Goal: Task Accomplishment & Management: Manage account settings

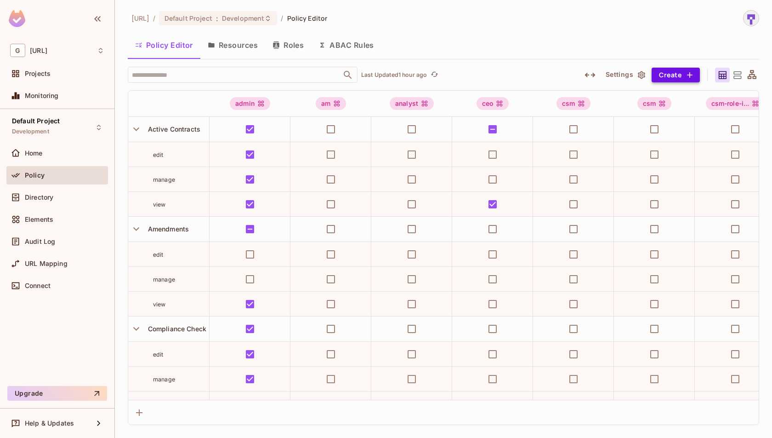
click at [663, 75] on button "Create" at bounding box center [676, 75] width 48 height 15
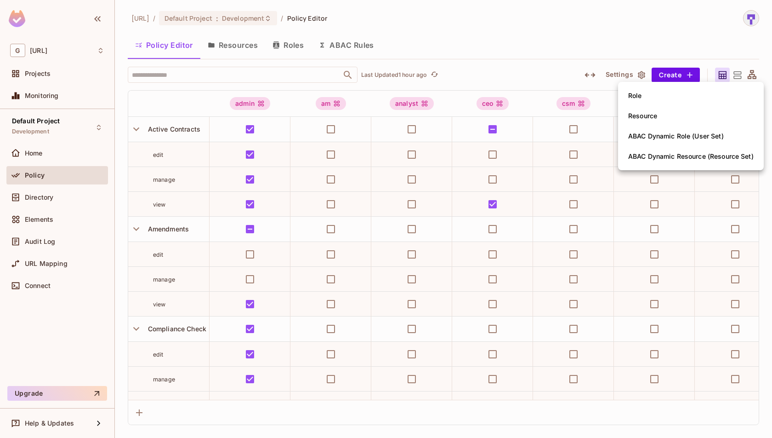
click at [669, 101] on li "Role" at bounding box center [691, 96] width 146 height 20
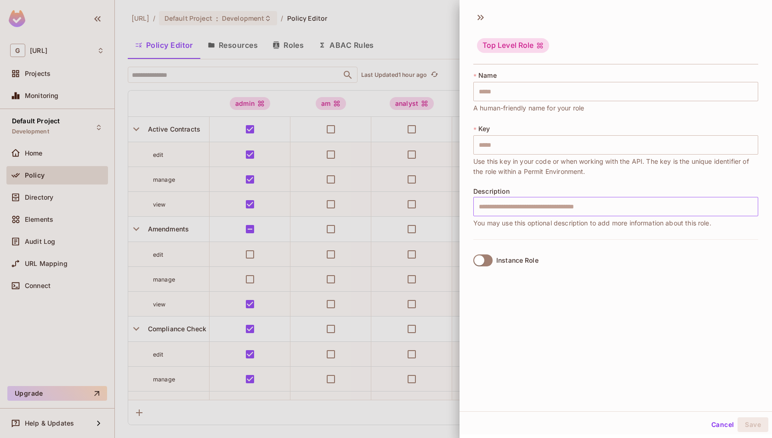
click at [606, 212] on input "text" at bounding box center [616, 206] width 285 height 19
click at [560, 92] on input "text" at bounding box center [616, 91] width 285 height 19
click at [602, 45] on div "Top Level Role" at bounding box center [616, 46] width 285 height 36
click at [617, 207] on input "text" at bounding box center [616, 206] width 285 height 19
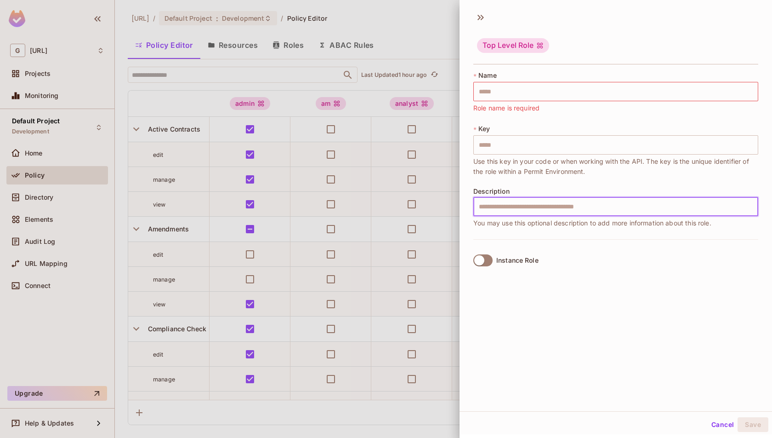
paste input "**********"
type input "**********"
click at [510, 88] on input "text" at bounding box center [616, 91] width 285 height 19
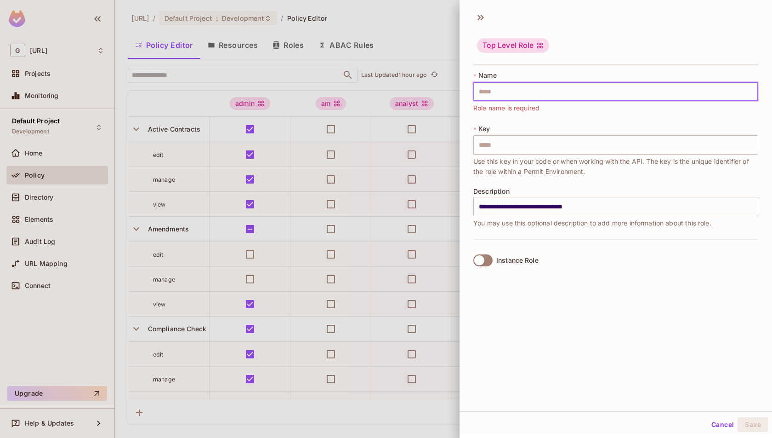
click at [512, 90] on input "text" at bounding box center [616, 91] width 285 height 19
paste input "***"
type input "***"
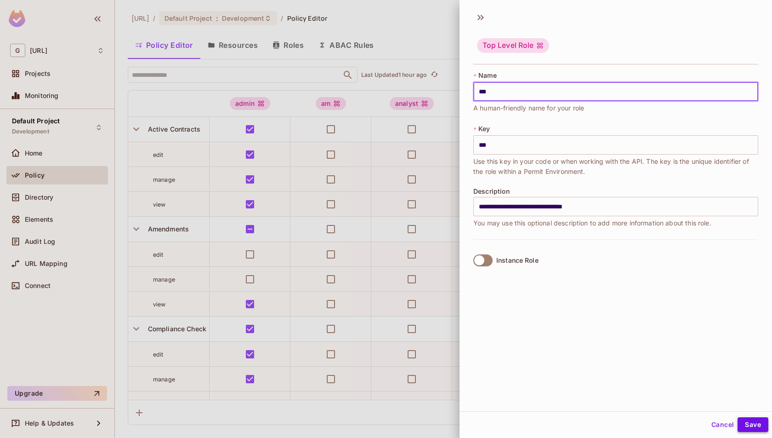
click at [758, 424] on button "Save" at bounding box center [753, 424] width 31 height 15
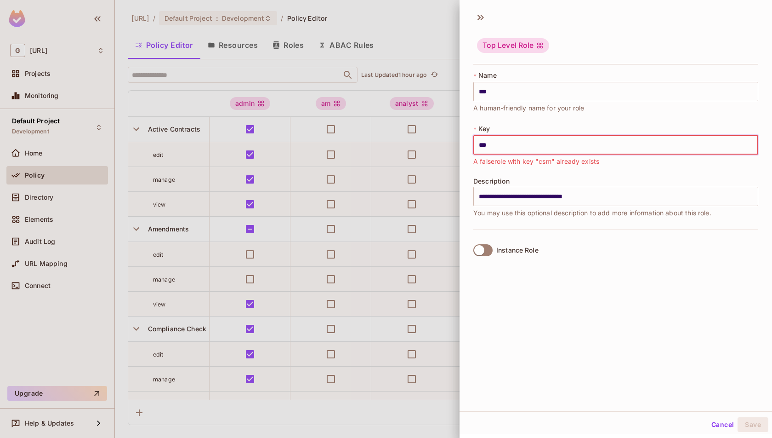
click at [718, 424] on button "Cancel" at bounding box center [723, 424] width 30 height 15
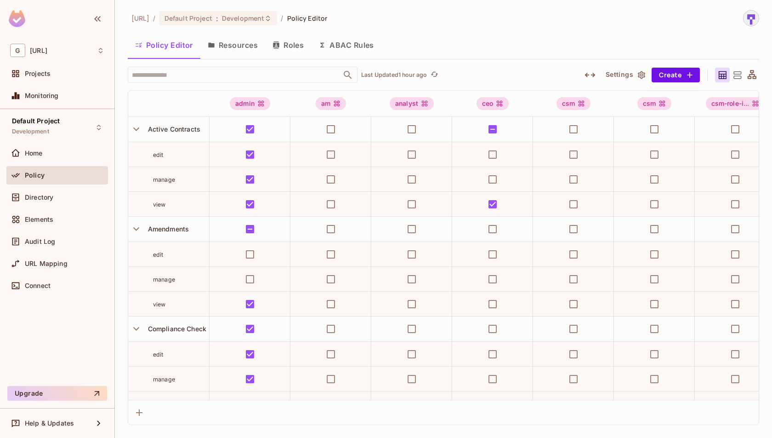
click at [242, 41] on button "Resources" at bounding box center [232, 45] width 65 height 23
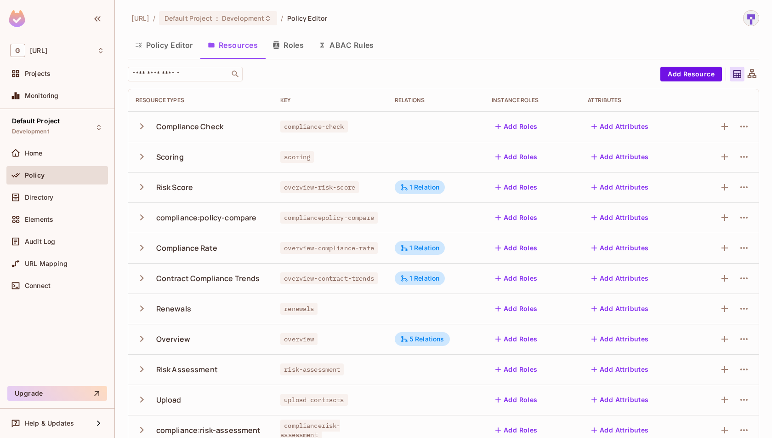
click at [286, 47] on button "Roles" at bounding box center [288, 45] width 46 height 23
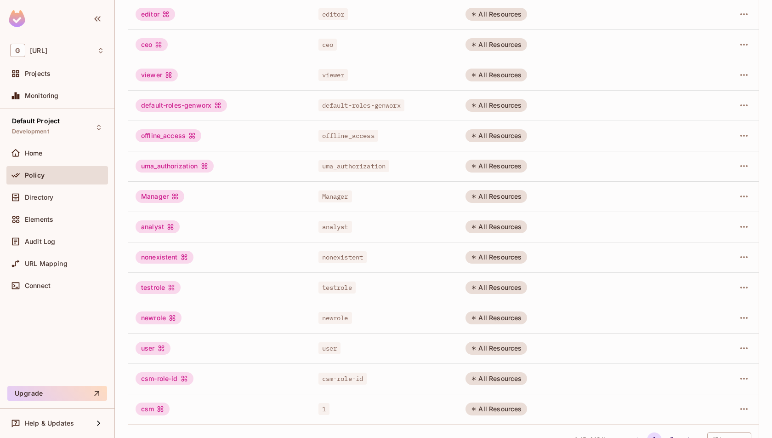
scroll to position [166, 0]
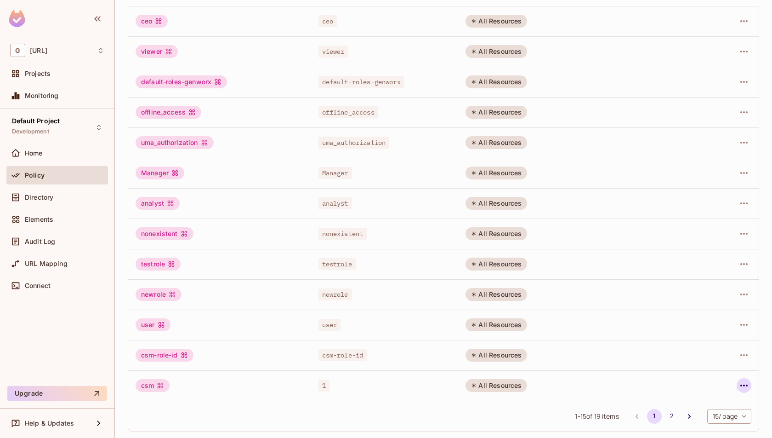
click at [745, 380] on icon "button" at bounding box center [744, 385] width 11 height 11
click at [727, 416] on span "Delete Role" at bounding box center [707, 416] width 41 height 15
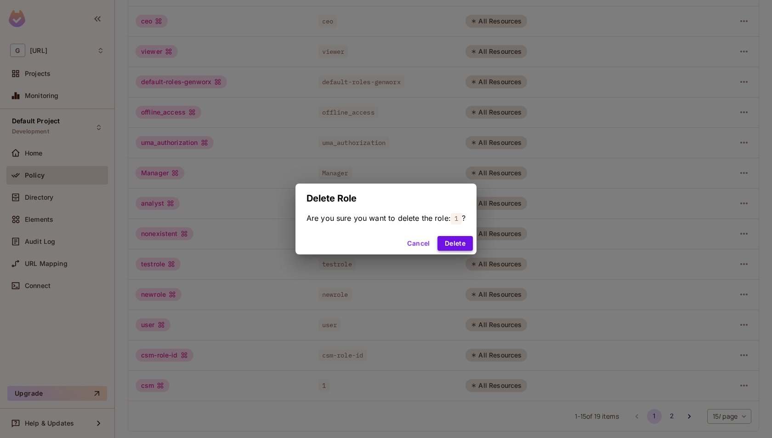
click at [449, 239] on button "Delete" at bounding box center [455, 243] width 35 height 15
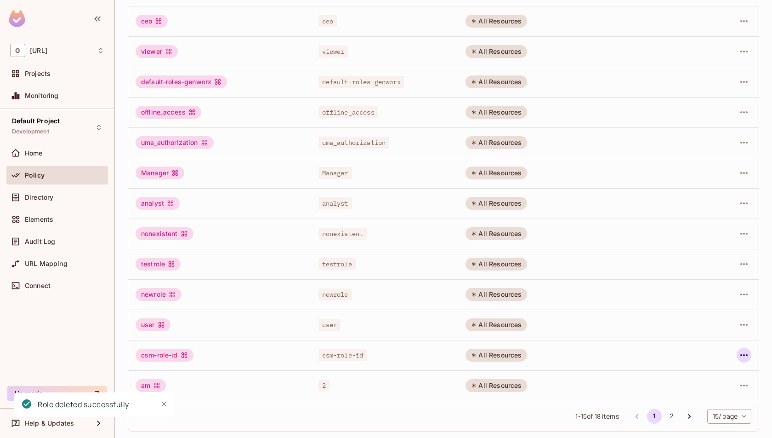
click at [743, 357] on icon "button" at bounding box center [744, 354] width 11 height 11
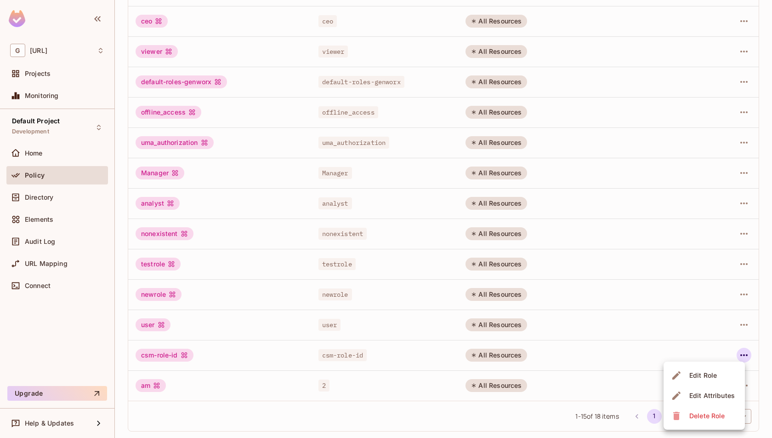
click at [712, 422] on span "Delete Role" at bounding box center [707, 415] width 41 height 15
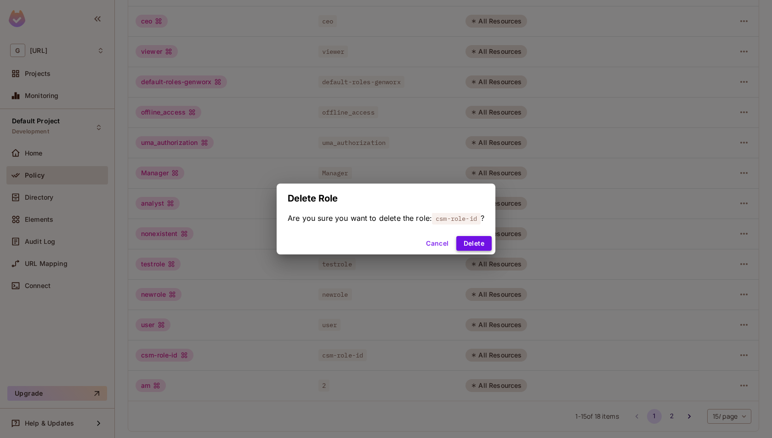
click at [480, 249] on button "Delete" at bounding box center [474, 243] width 35 height 15
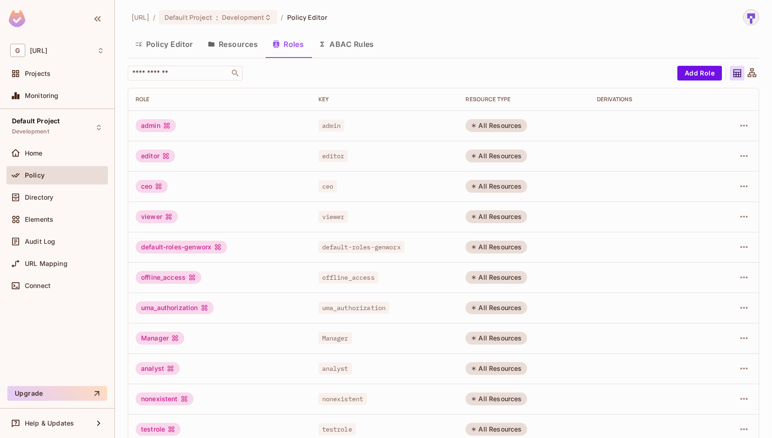
scroll to position [0, 0]
click at [746, 160] on icon "button" at bounding box center [744, 156] width 11 height 11
click at [720, 221] on div "Delete Role" at bounding box center [707, 217] width 35 height 9
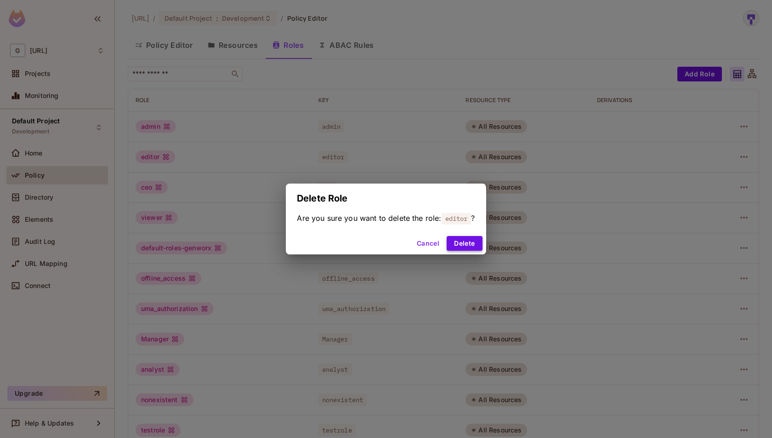
click at [473, 244] on button "Delete" at bounding box center [464, 243] width 35 height 15
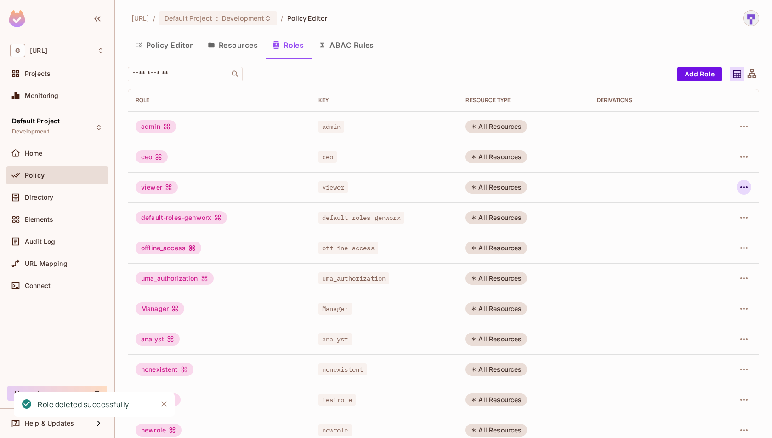
click at [744, 185] on icon "button" at bounding box center [744, 187] width 11 height 11
click at [719, 248] on div "Delete Role" at bounding box center [707, 248] width 35 height 9
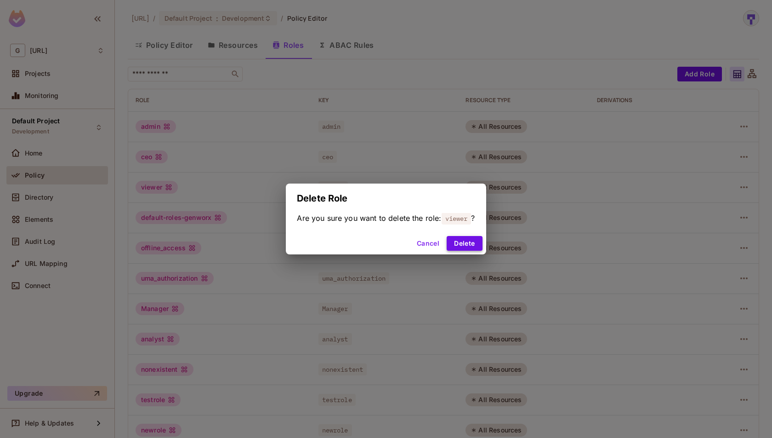
click at [464, 246] on button "Delete" at bounding box center [464, 243] width 35 height 15
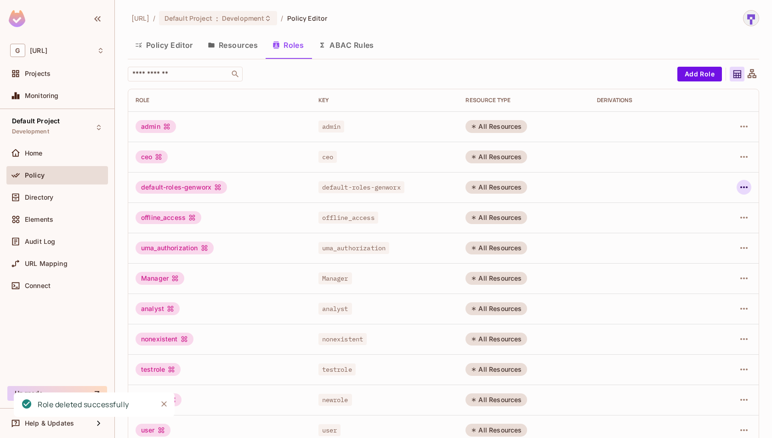
click at [744, 186] on icon "button" at bounding box center [744, 187] width 7 height 2
click at [711, 242] on span "Delete Role" at bounding box center [707, 248] width 41 height 15
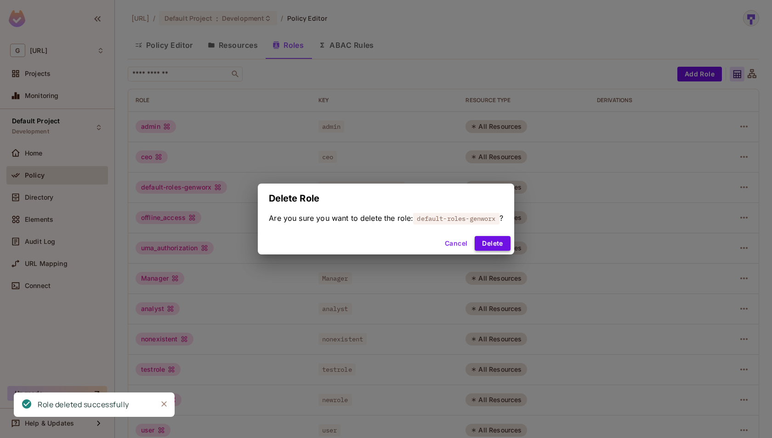
click at [503, 246] on button "Delete" at bounding box center [492, 243] width 35 height 15
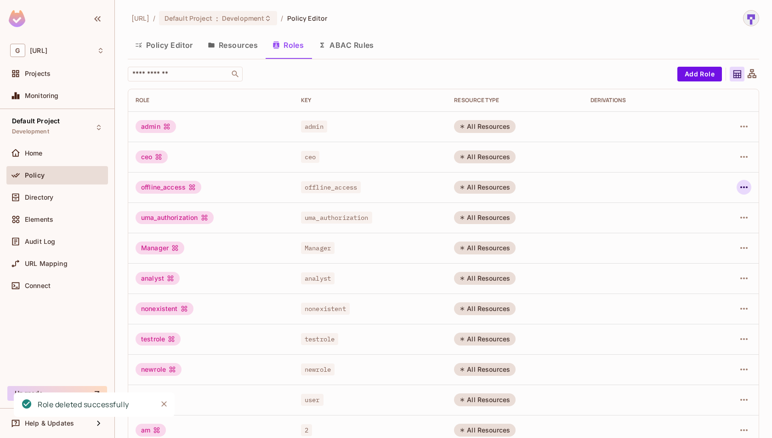
click at [742, 191] on icon "button" at bounding box center [744, 187] width 11 height 11
click at [706, 251] on div "Delete Role" at bounding box center [707, 248] width 35 height 9
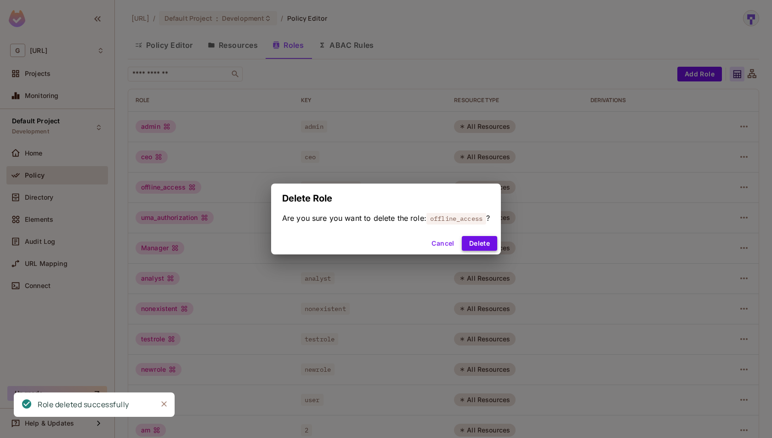
click at [488, 238] on button "Delete" at bounding box center [479, 243] width 35 height 15
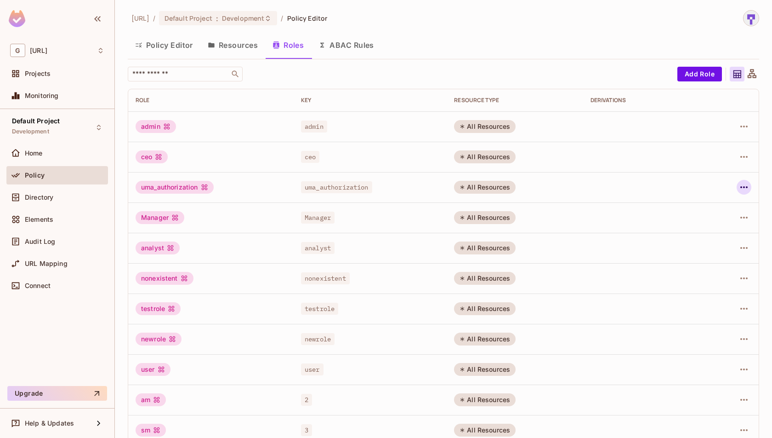
click at [743, 190] on icon "button" at bounding box center [744, 187] width 11 height 11
click at [713, 248] on div "Delete Role" at bounding box center [707, 248] width 35 height 9
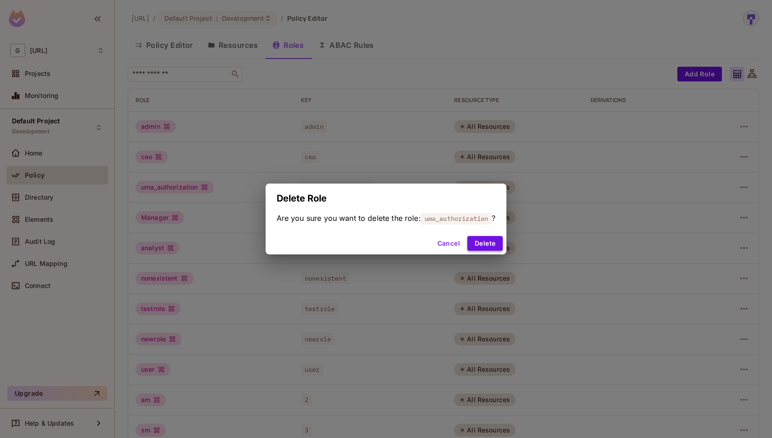
click at [492, 245] on button "Delete" at bounding box center [485, 243] width 35 height 15
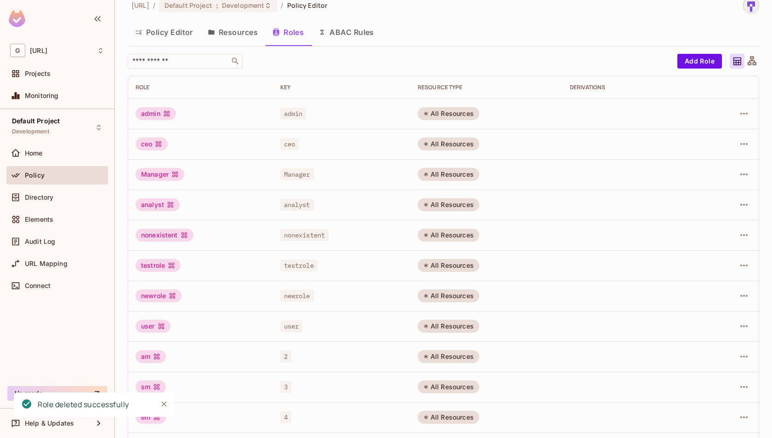
scroll to position [21, 0]
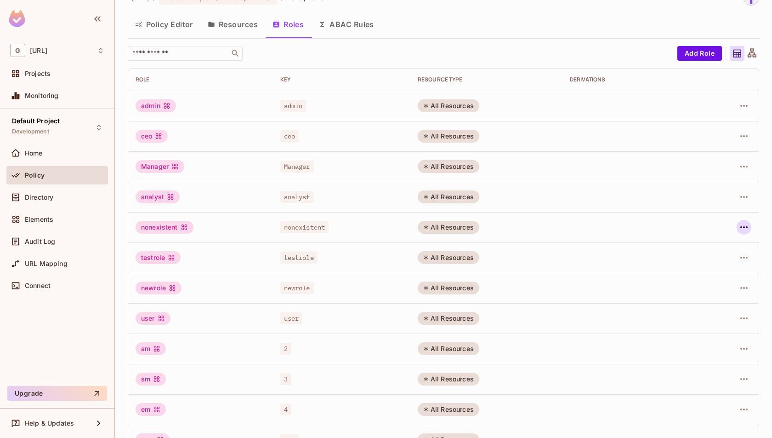
click at [743, 228] on icon "button" at bounding box center [744, 227] width 11 height 11
click at [715, 287] on div "Delete Role" at bounding box center [707, 288] width 35 height 9
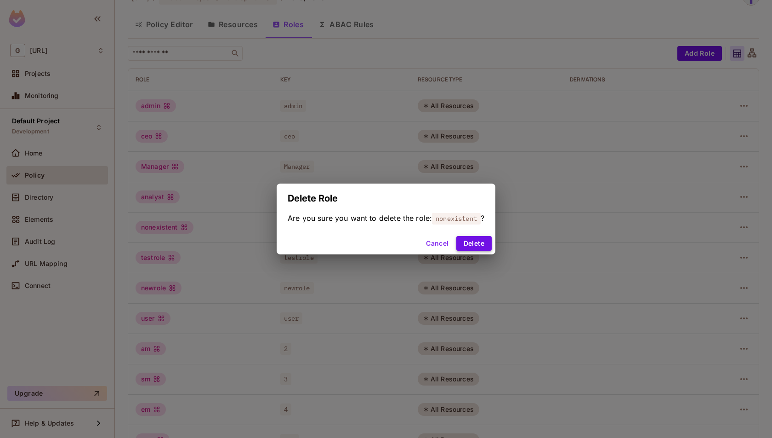
click at [487, 242] on button "Delete" at bounding box center [474, 243] width 35 height 15
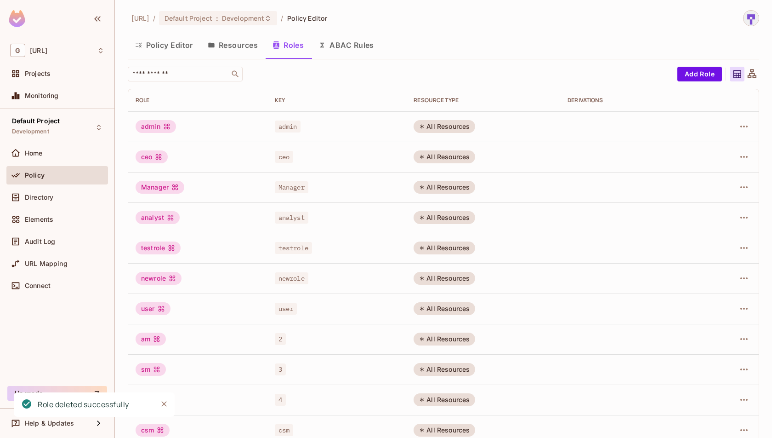
scroll to position [14, 0]
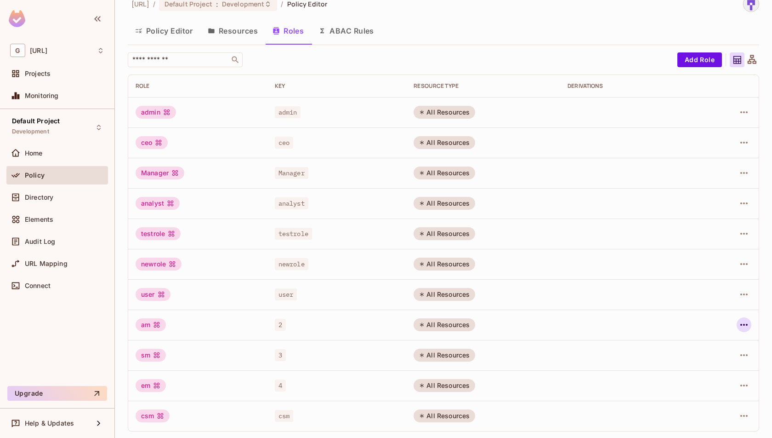
click at [745, 324] on icon "button" at bounding box center [744, 325] width 7 height 2
click at [711, 385] on div "Delete Role" at bounding box center [707, 385] width 35 height 9
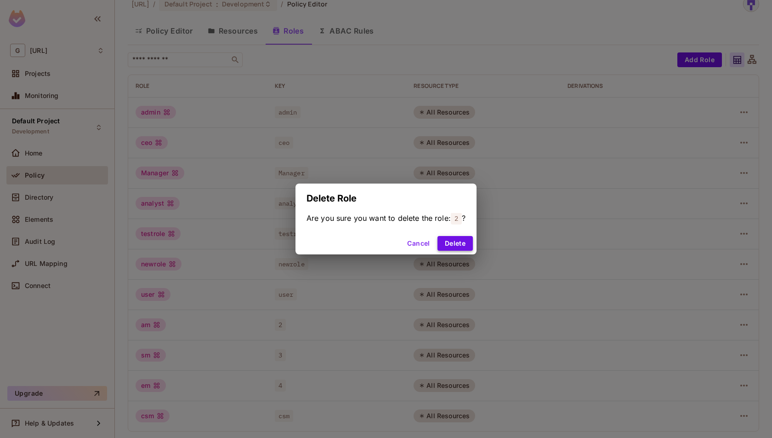
click at [465, 246] on button "Delete" at bounding box center [455, 243] width 35 height 15
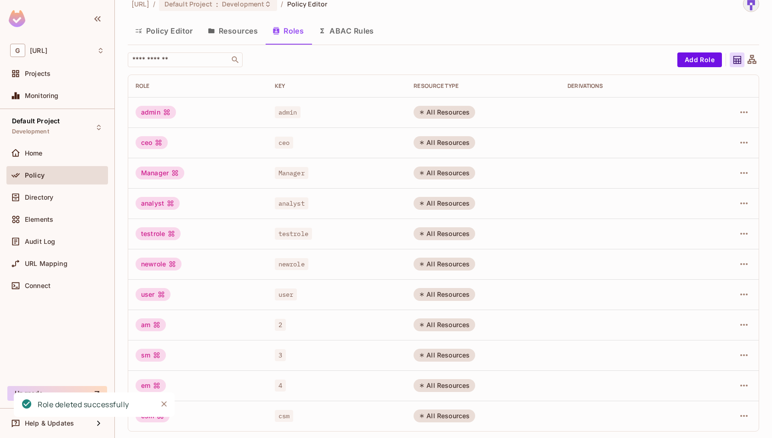
scroll to position [0, 0]
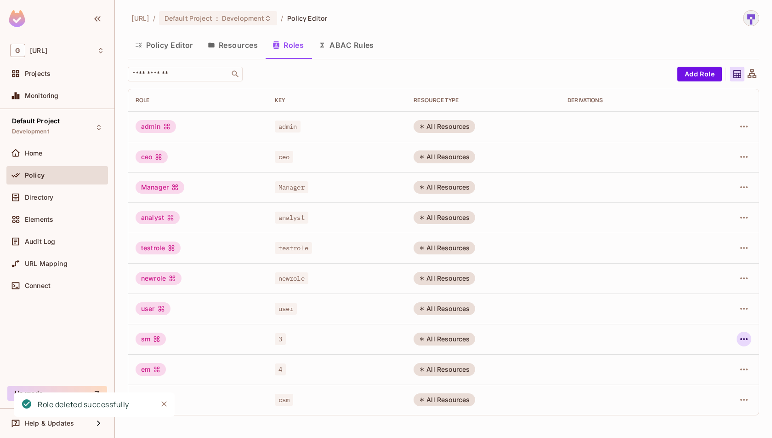
click at [747, 341] on icon "button" at bounding box center [744, 338] width 11 height 11
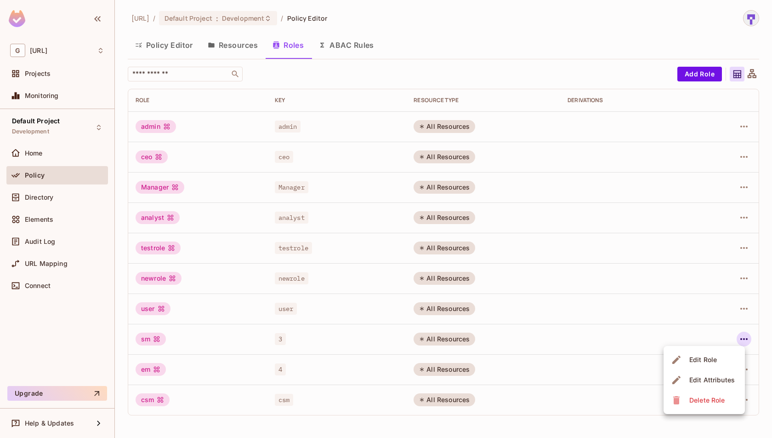
click at [694, 394] on span "Delete Role" at bounding box center [707, 400] width 41 height 15
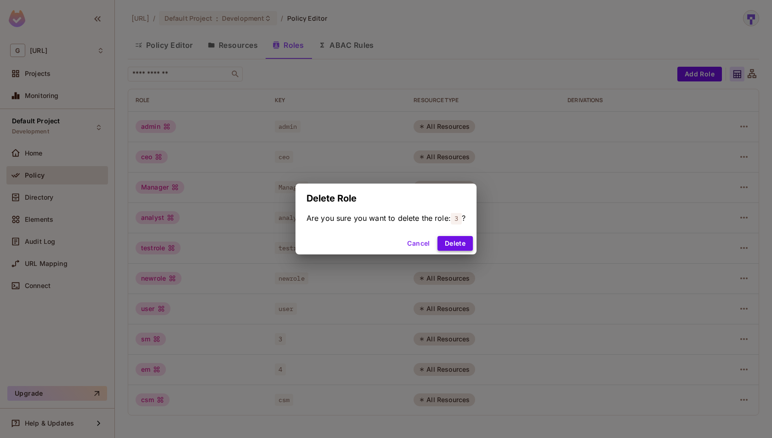
click at [458, 248] on button "Delete" at bounding box center [455, 243] width 35 height 15
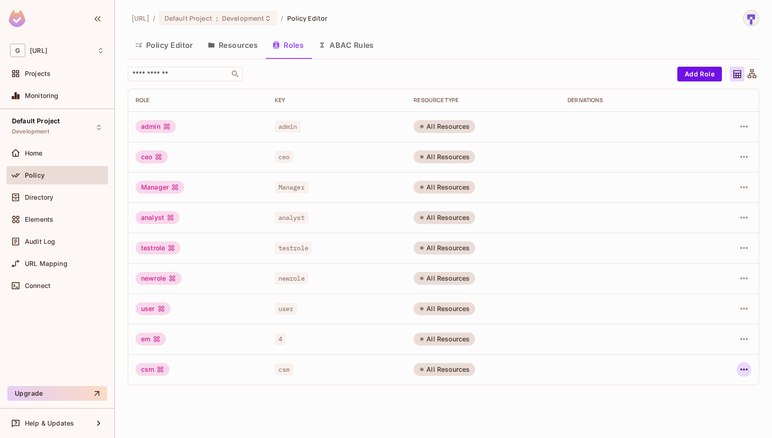
click at [747, 368] on icon "button" at bounding box center [744, 369] width 11 height 11
click at [712, 419] on div "Delete Role" at bounding box center [707, 416] width 35 height 9
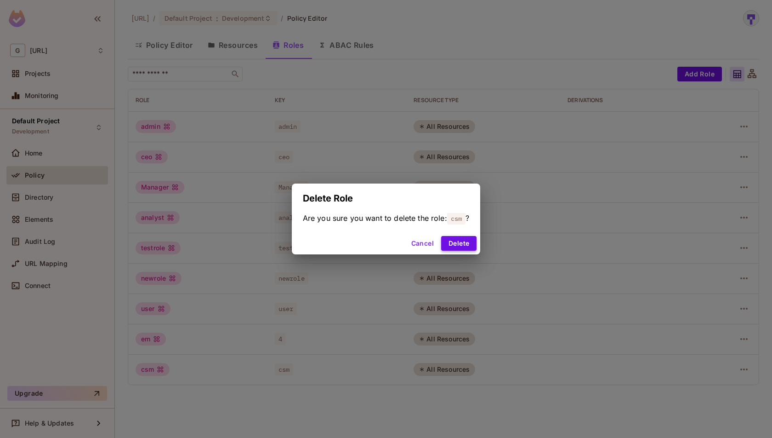
click at [468, 238] on button "Delete" at bounding box center [458, 243] width 35 height 15
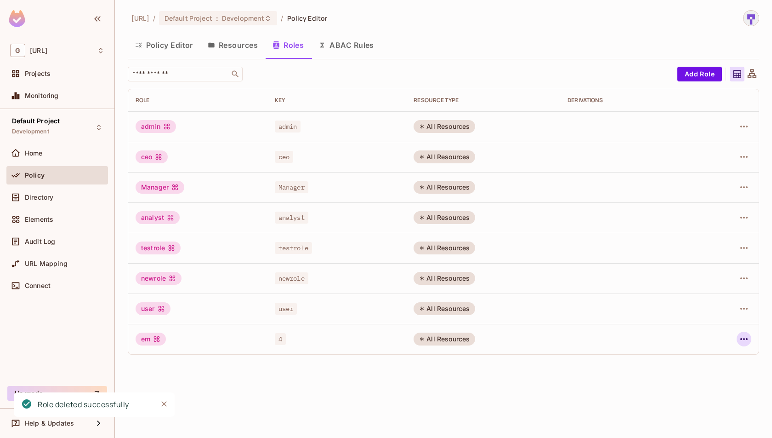
click at [749, 343] on icon "button" at bounding box center [744, 338] width 11 height 11
click at [711, 401] on div "Delete Role" at bounding box center [707, 399] width 35 height 9
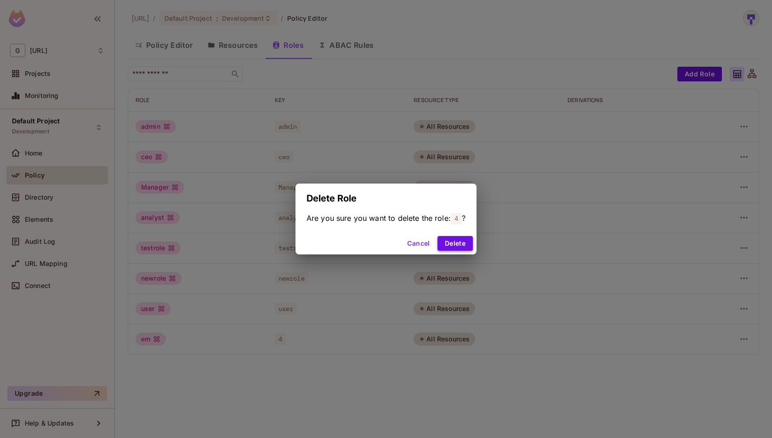
click at [468, 240] on button "Delete" at bounding box center [455, 243] width 35 height 15
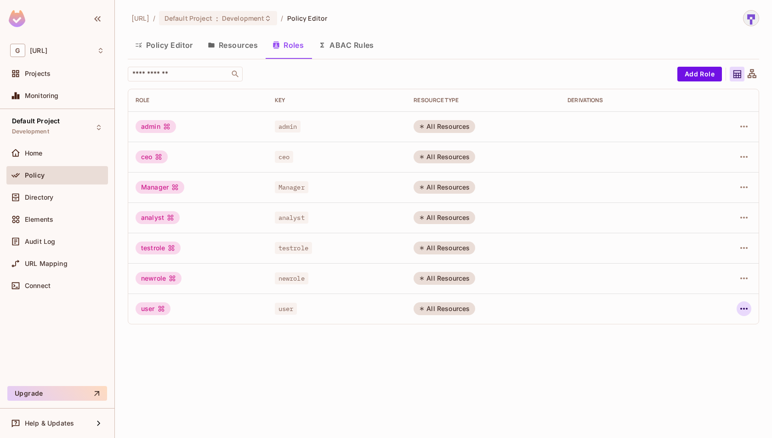
click at [741, 305] on icon "button" at bounding box center [744, 308] width 11 height 11
click at [717, 370] on div "Delete Role" at bounding box center [707, 369] width 35 height 9
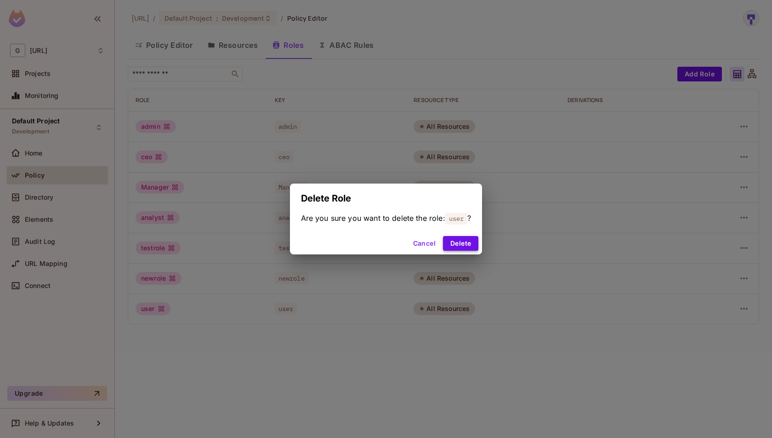
click at [471, 245] on button "Delete" at bounding box center [460, 243] width 35 height 15
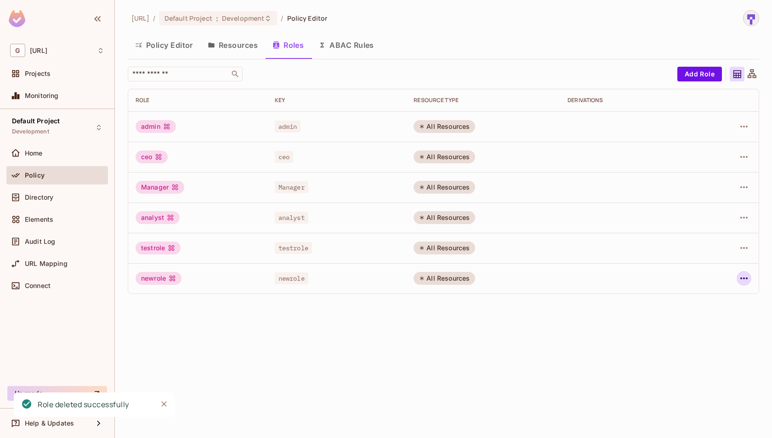
click at [745, 278] on icon "button" at bounding box center [744, 278] width 7 height 2
click at [712, 335] on div "Delete Role" at bounding box center [707, 339] width 35 height 9
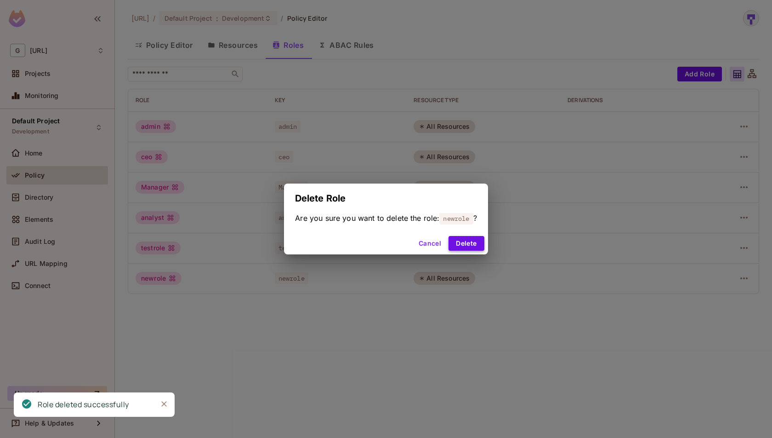
click at [460, 236] on button "Delete" at bounding box center [466, 243] width 35 height 15
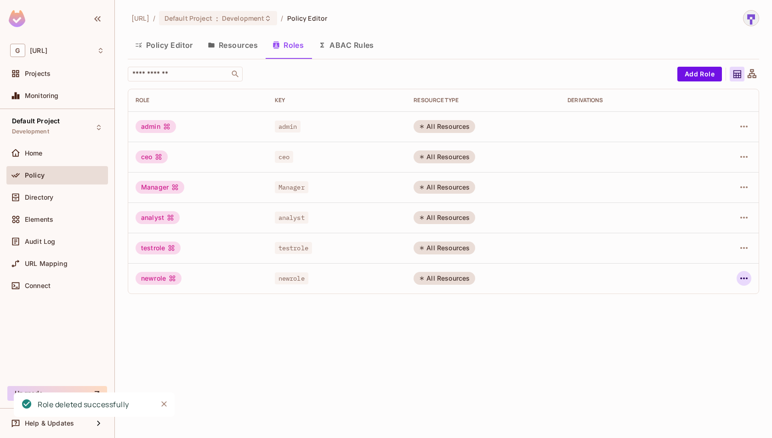
click at [746, 281] on div "[URL] / Default Project : Development / Policy Editor Policy Editor Resources R…" at bounding box center [444, 219] width 658 height 438
click at [740, 249] on icon "button" at bounding box center [744, 247] width 11 height 11
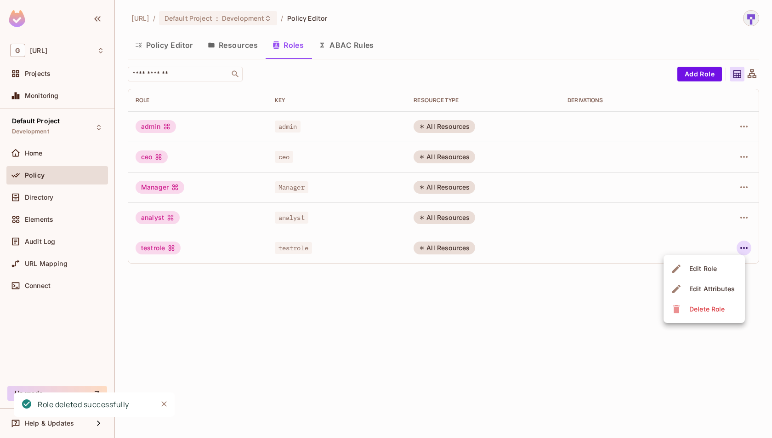
click at [722, 303] on span "Delete Role" at bounding box center [707, 309] width 41 height 15
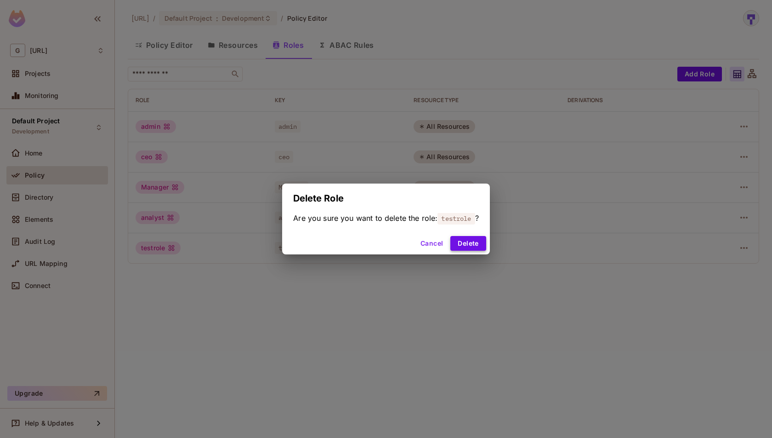
click at [478, 239] on button "Delete" at bounding box center [468, 243] width 35 height 15
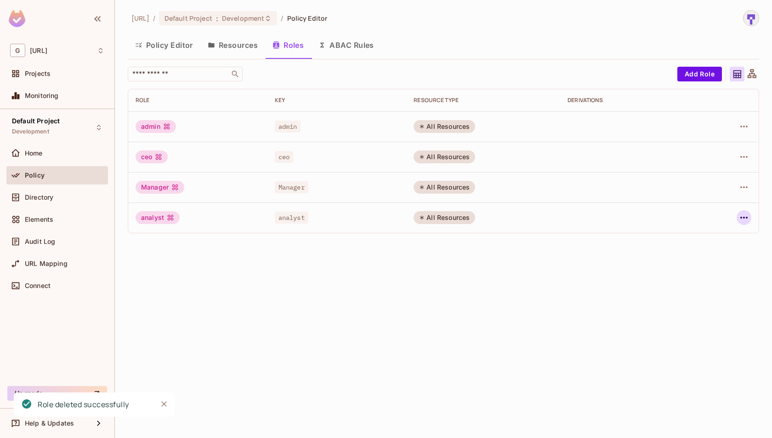
click at [745, 213] on icon "button" at bounding box center [744, 217] width 11 height 11
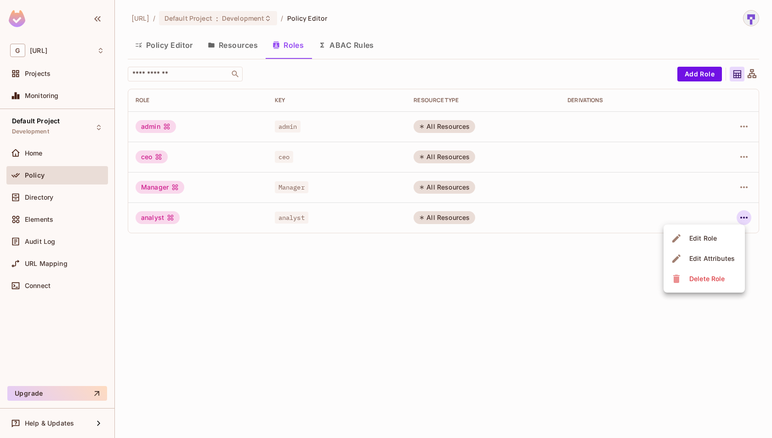
click at [715, 275] on div "Delete Role" at bounding box center [707, 278] width 35 height 9
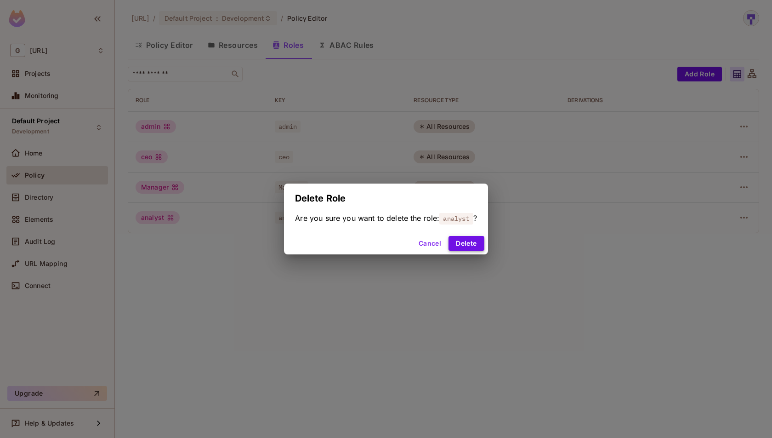
click at [469, 242] on button "Delete" at bounding box center [466, 243] width 35 height 15
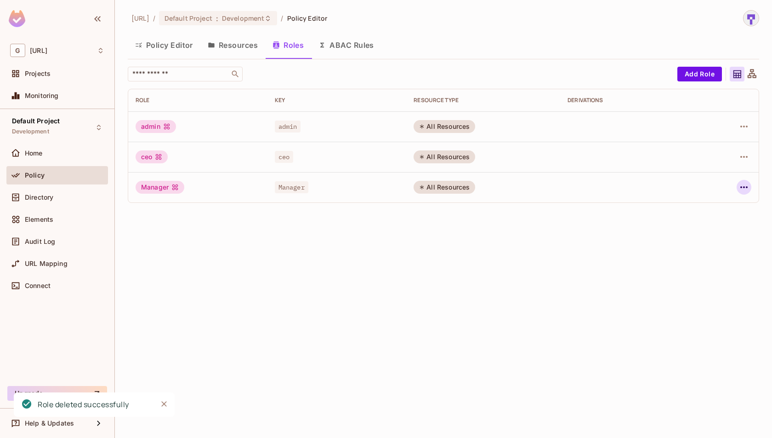
click at [750, 189] on button "button" at bounding box center [744, 187] width 15 height 15
click at [706, 244] on div "Delete Role" at bounding box center [707, 248] width 35 height 9
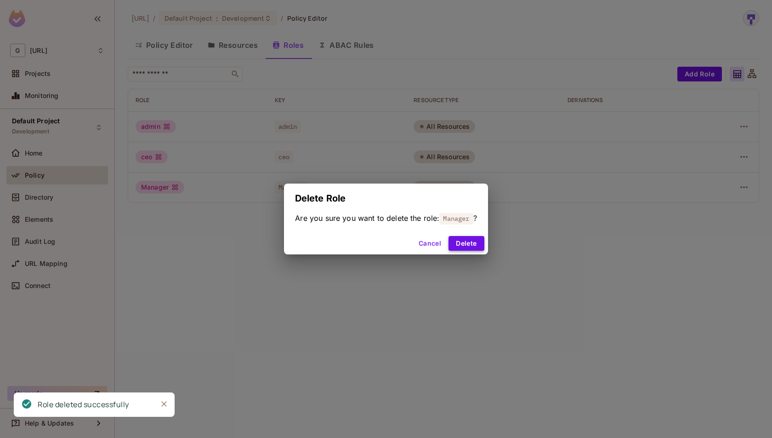
click at [462, 241] on button "Delete" at bounding box center [466, 243] width 35 height 15
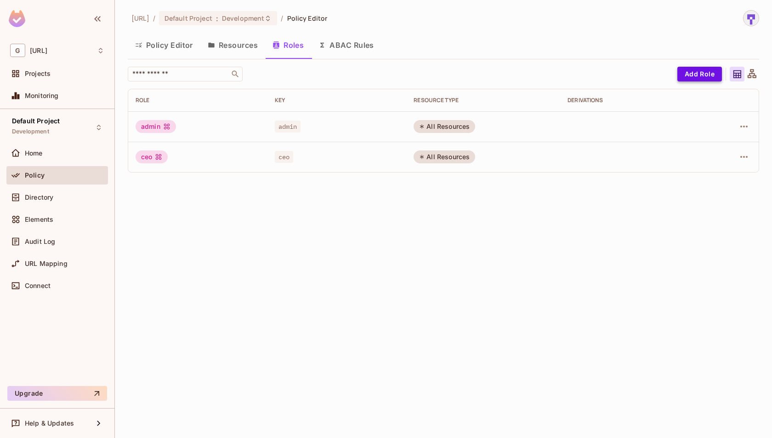
click at [703, 77] on button "Add Role" at bounding box center [700, 74] width 45 height 15
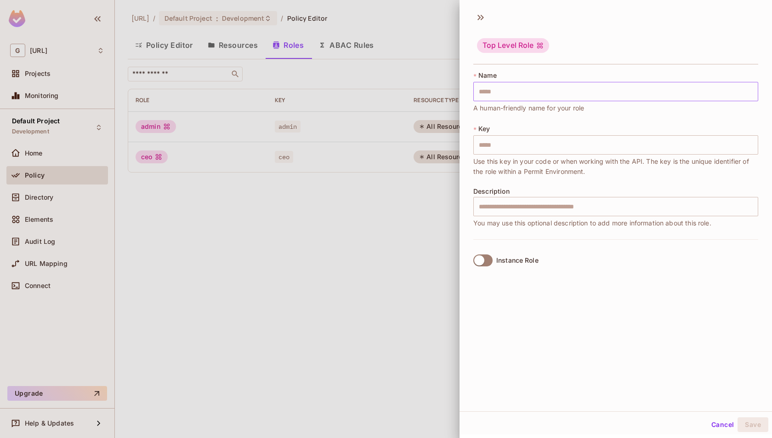
click at [581, 86] on input "text" at bounding box center [616, 91] width 285 height 19
type input "***"
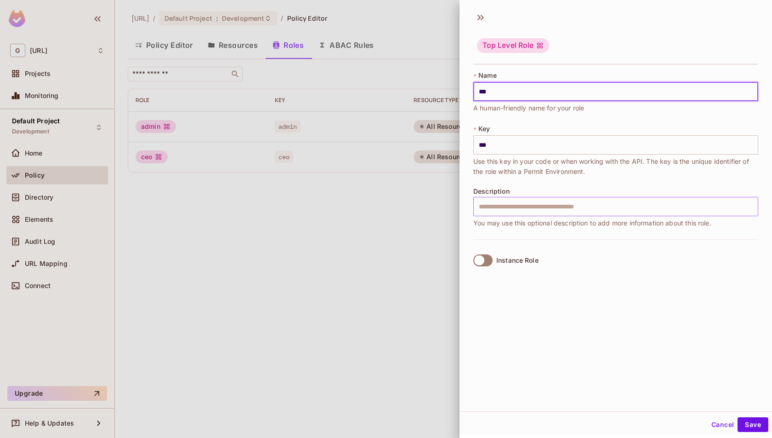
click at [556, 209] on input "text" at bounding box center [616, 206] width 285 height 19
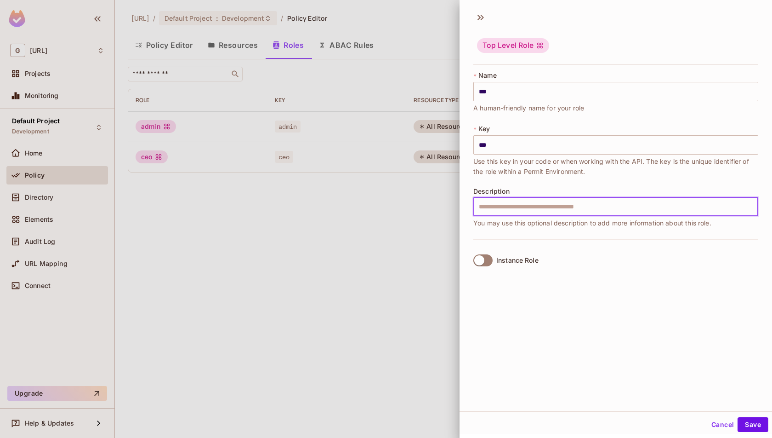
type input "**********"
click at [755, 422] on button "Save" at bounding box center [753, 424] width 31 height 15
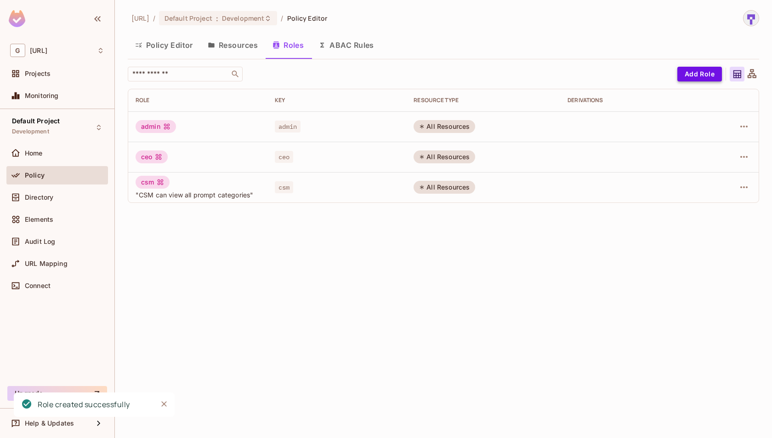
click at [697, 74] on button "Add Role" at bounding box center [700, 74] width 45 height 15
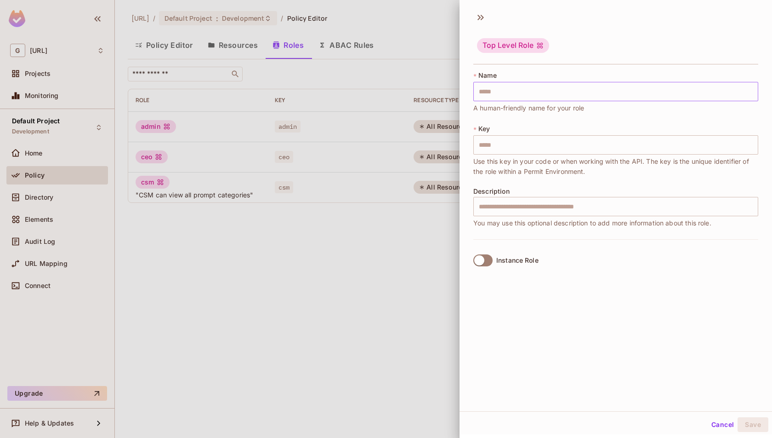
click at [601, 89] on input "text" at bounding box center [616, 91] width 285 height 19
type input "*"
type input "**"
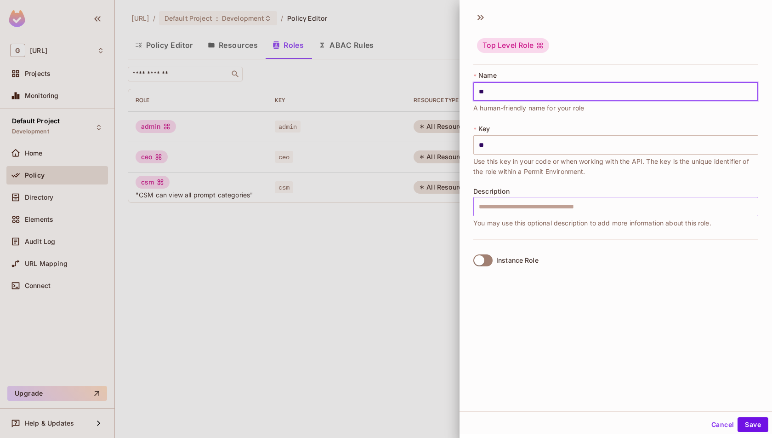
type input "**"
click at [552, 211] on input "text" at bounding box center [616, 206] width 285 height 19
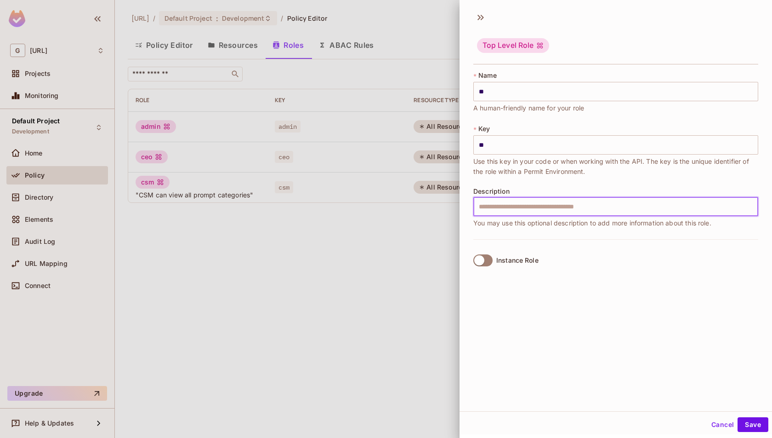
paste input "**********"
type input "**********"
click at [756, 420] on button "Save" at bounding box center [753, 424] width 31 height 15
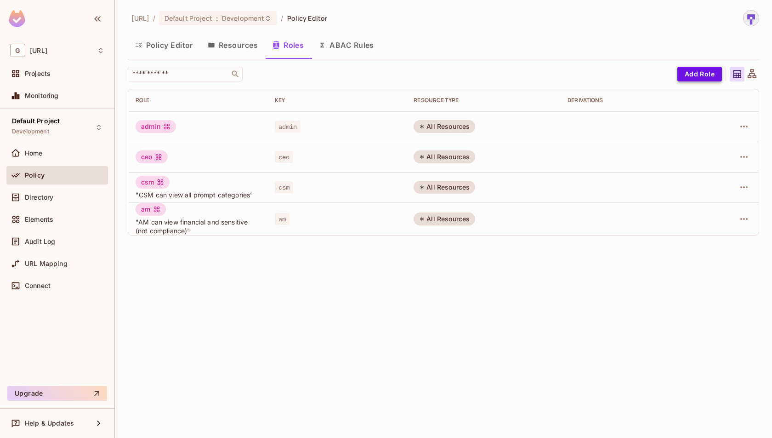
click at [687, 69] on button "Add Role" at bounding box center [700, 74] width 45 height 15
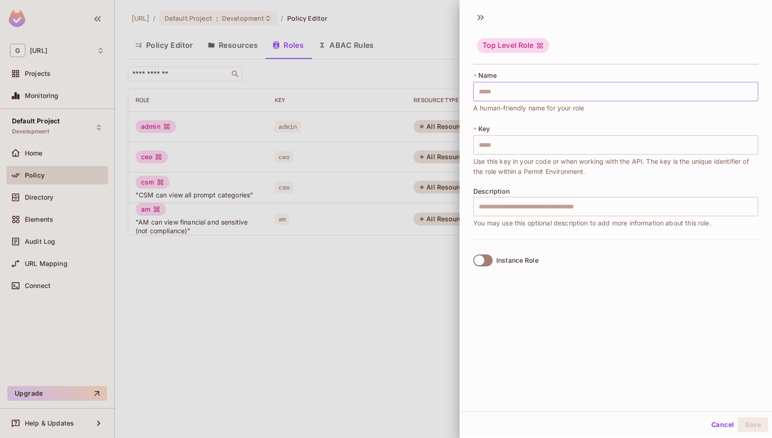
click at [636, 91] on input "text" at bounding box center [616, 91] width 285 height 19
click at [496, 212] on input "text" at bounding box center [616, 206] width 285 height 19
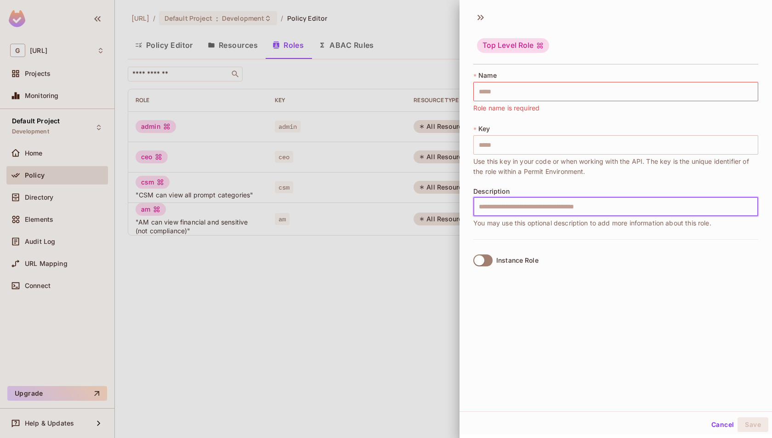
paste input "**********"
type input "**********"
click at [528, 97] on input "text" at bounding box center [616, 91] width 285 height 19
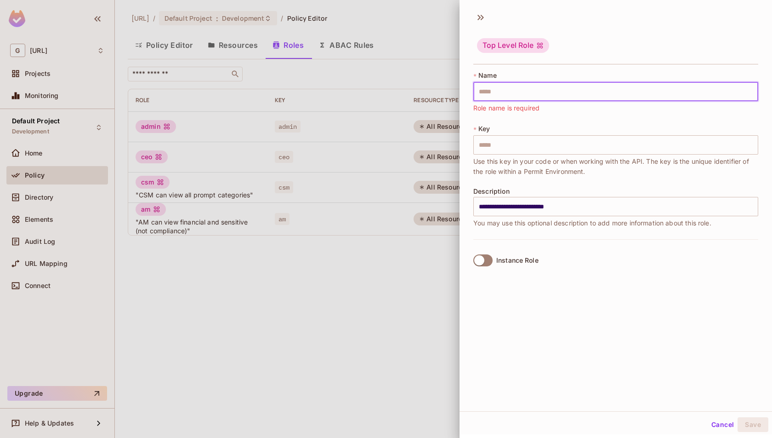
type input "*"
type input "**"
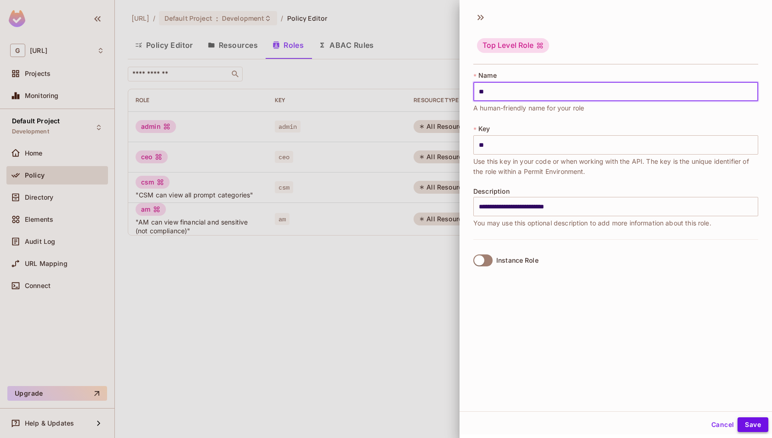
click at [762, 425] on button "Save" at bounding box center [753, 424] width 31 height 15
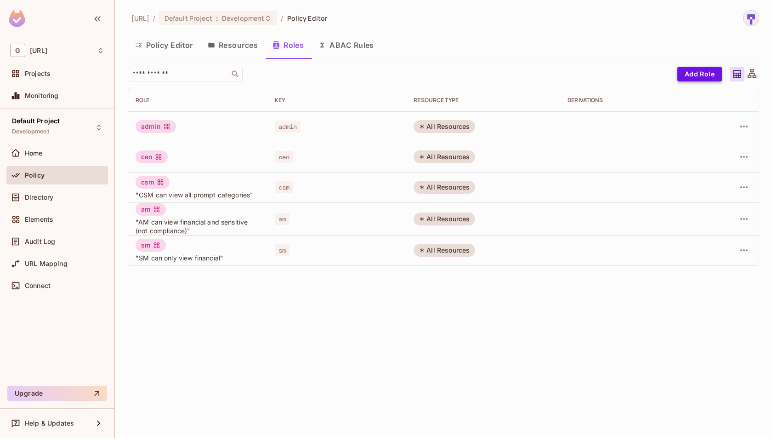
click at [692, 77] on button "Add Role" at bounding box center [700, 74] width 45 height 15
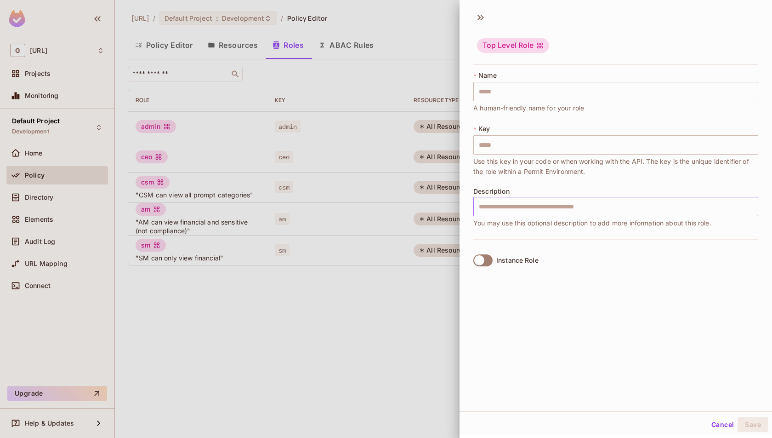
click at [576, 213] on input "text" at bounding box center [616, 206] width 285 height 19
paste input "**********"
type input "**********"
click at [558, 209] on input "text" at bounding box center [616, 206] width 285 height 19
paste input "**********"
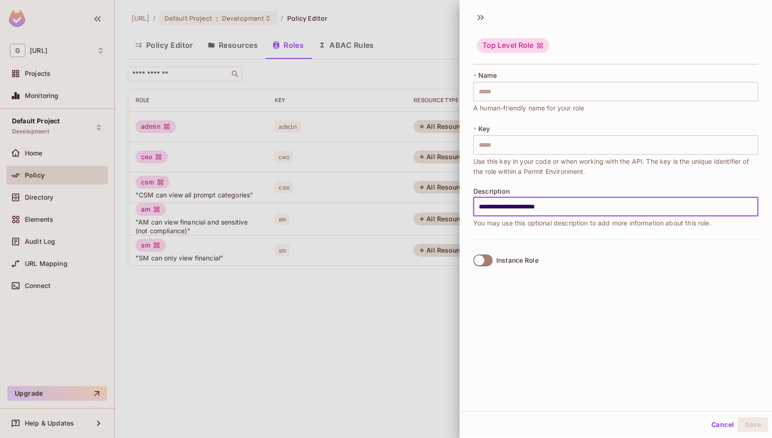
type input "**********"
click at [526, 89] on input "text" at bounding box center [616, 91] width 285 height 19
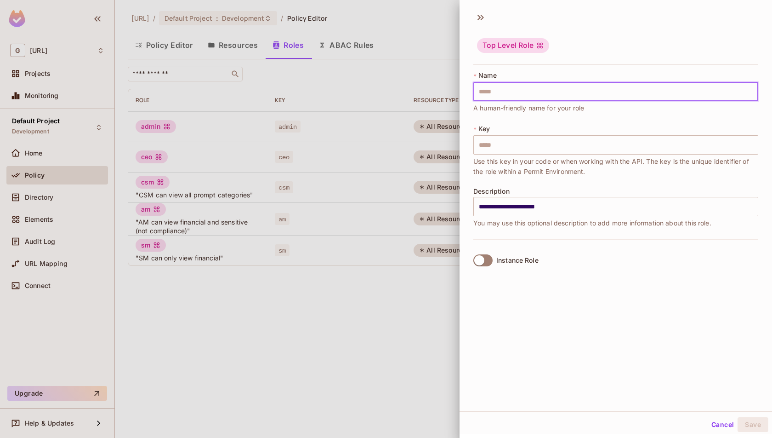
type input "*"
type input "**"
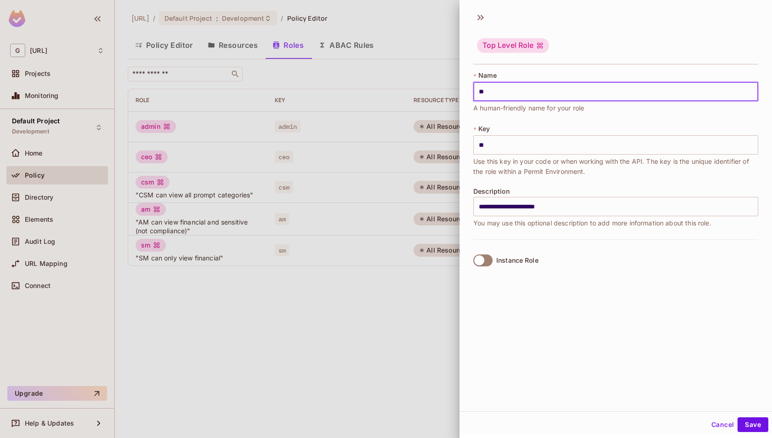
click at [623, 367] on div "**********" at bounding box center [616, 208] width 313 height 405
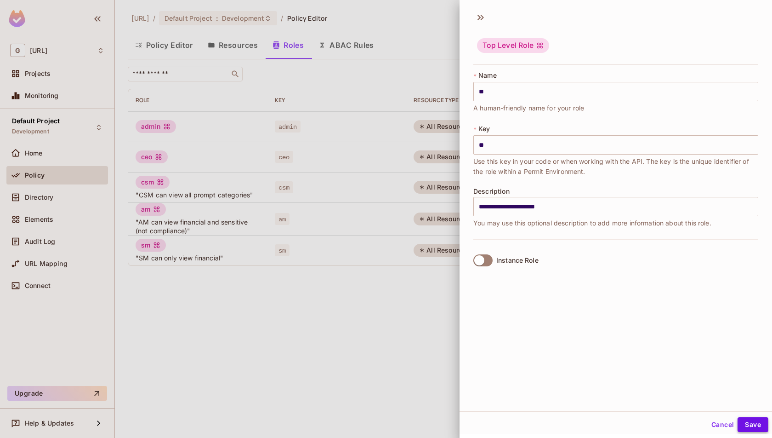
click at [758, 429] on button "Save" at bounding box center [753, 424] width 31 height 15
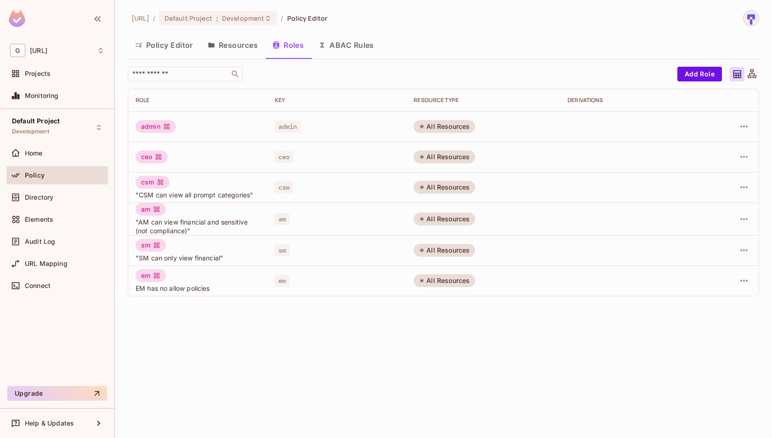
click at [228, 46] on button "Resources" at bounding box center [232, 45] width 65 height 23
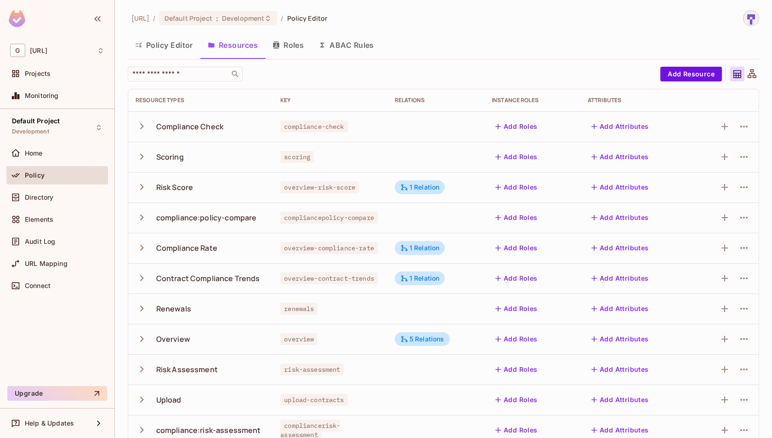
click at [162, 48] on button "Policy Editor" at bounding box center [164, 45] width 73 height 23
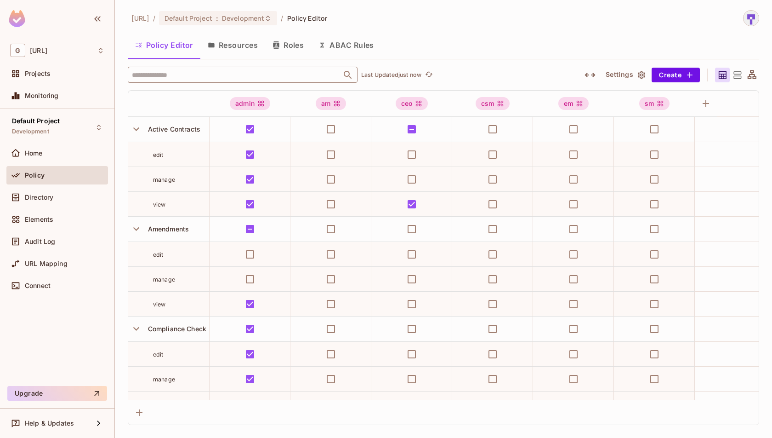
click at [212, 67] on input "text" at bounding box center [235, 75] width 210 height 16
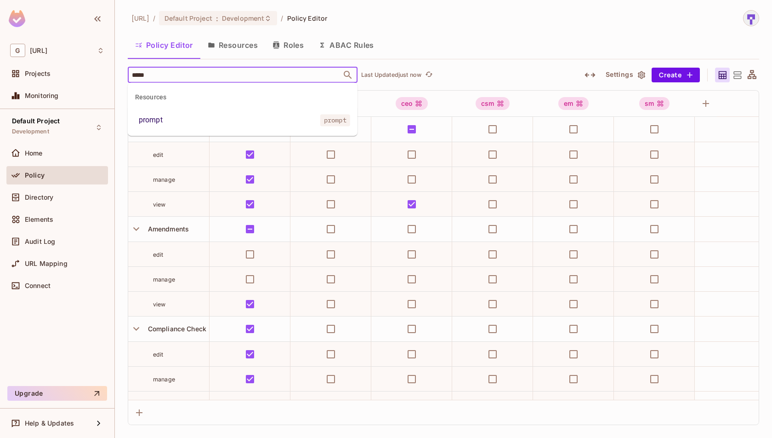
type input "******"
click at [182, 129] on ul "Resources prompt prompt" at bounding box center [243, 108] width 230 height 53
click at [156, 123] on div "prompt" at bounding box center [151, 119] width 24 height 11
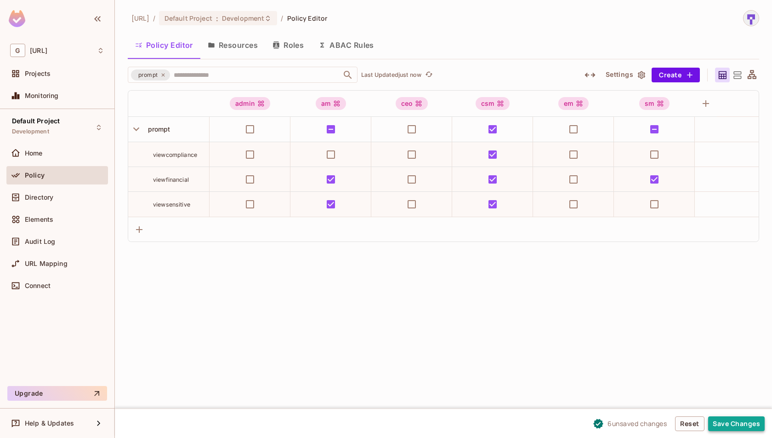
click at [735, 423] on button "Save Changes" at bounding box center [737, 423] width 57 height 15
